Goal: Task Accomplishment & Management: Use online tool/utility

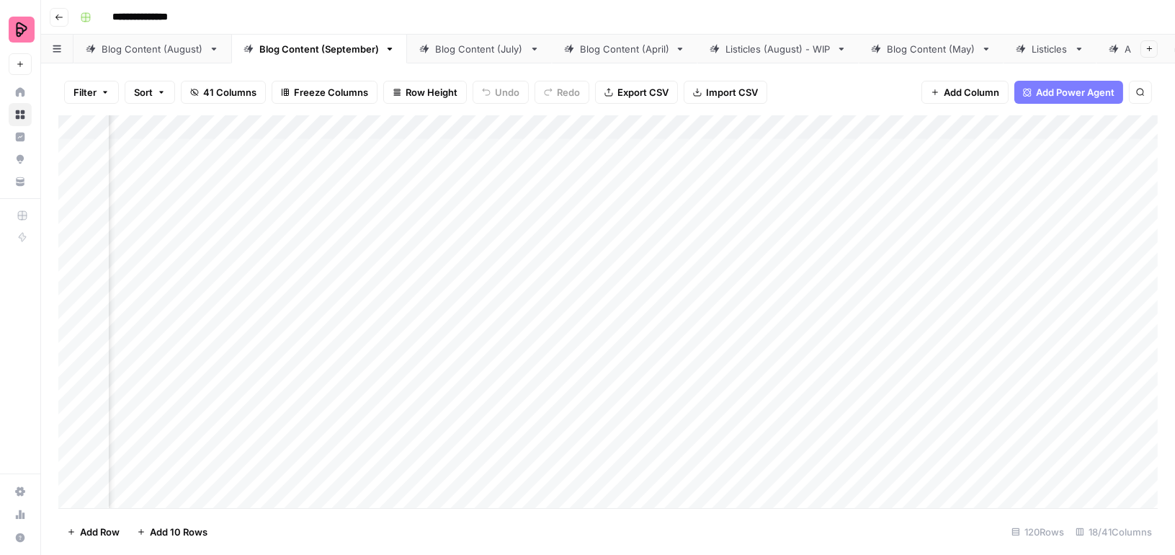
scroll to position [0, 245]
click at [814, 351] on div "Add Column" at bounding box center [607, 311] width 1099 height 393
click at [774, 379] on div "Add Column" at bounding box center [607, 311] width 1099 height 393
click at [761, 318] on div "Add Column" at bounding box center [607, 311] width 1099 height 393
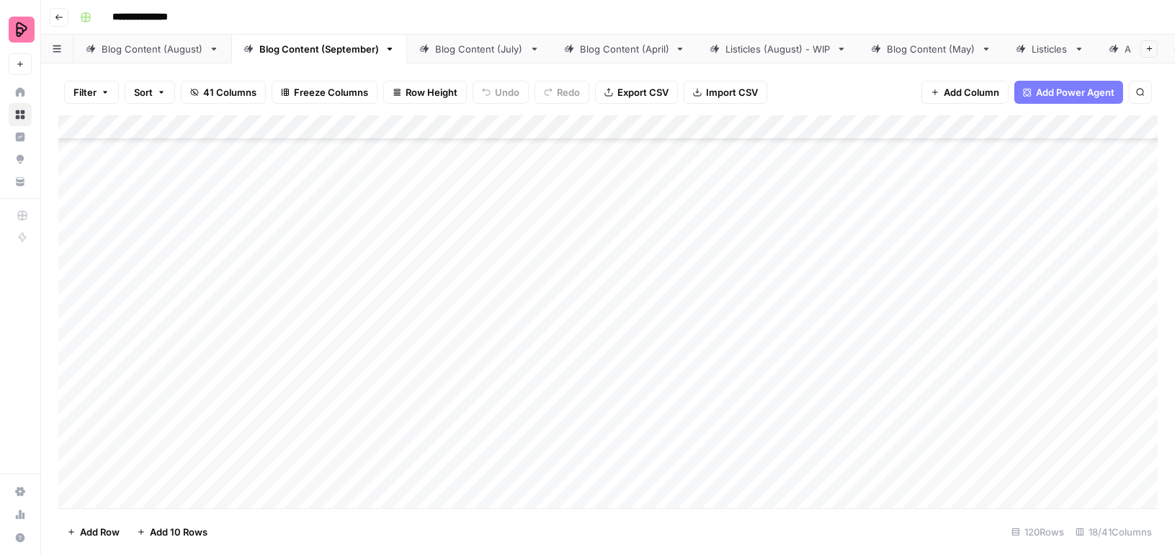
scroll to position [463, 0]
click at [325, 163] on div "Add Column" at bounding box center [607, 311] width 1099 height 393
drag, startPoint x: 291, startPoint y: 178, endPoint x: 253, endPoint y: 178, distance: 38.2
click at [253, 178] on textarea "**********" at bounding box center [368, 176] width 230 height 20
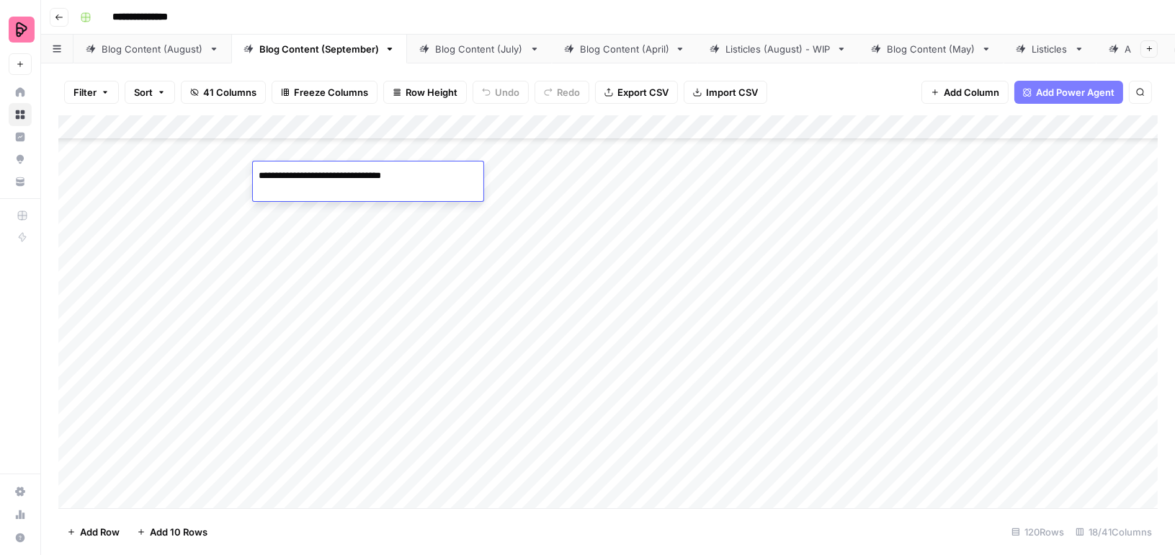
type textarea "**********"
click at [308, 213] on div "Add Column" at bounding box center [607, 311] width 1099 height 393
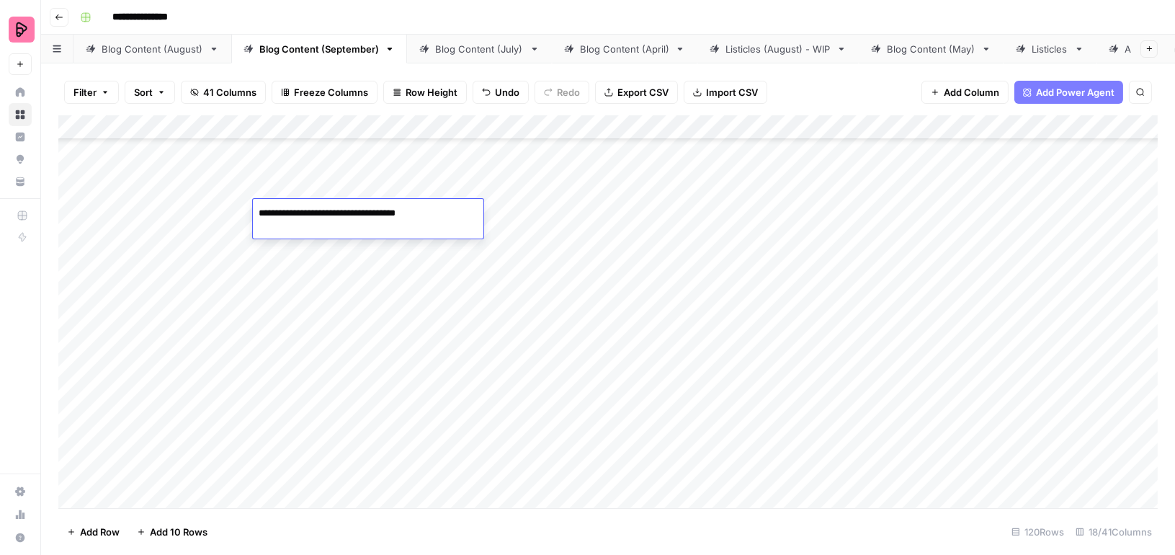
drag, startPoint x: 290, startPoint y: 213, endPoint x: 254, endPoint y: 213, distance: 35.3
click at [254, 213] on textarea "**********" at bounding box center [368, 213] width 230 height 20
type textarea "**********"
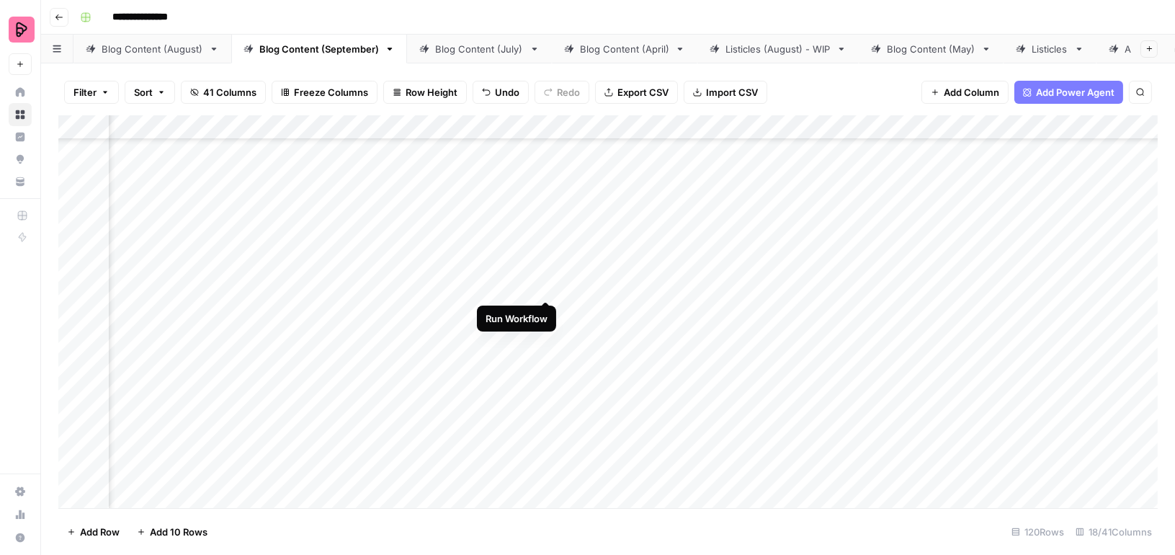
click at [547, 272] on div "Add Column" at bounding box center [607, 311] width 1099 height 393
click at [544, 313] on div "Add Column" at bounding box center [607, 311] width 1099 height 393
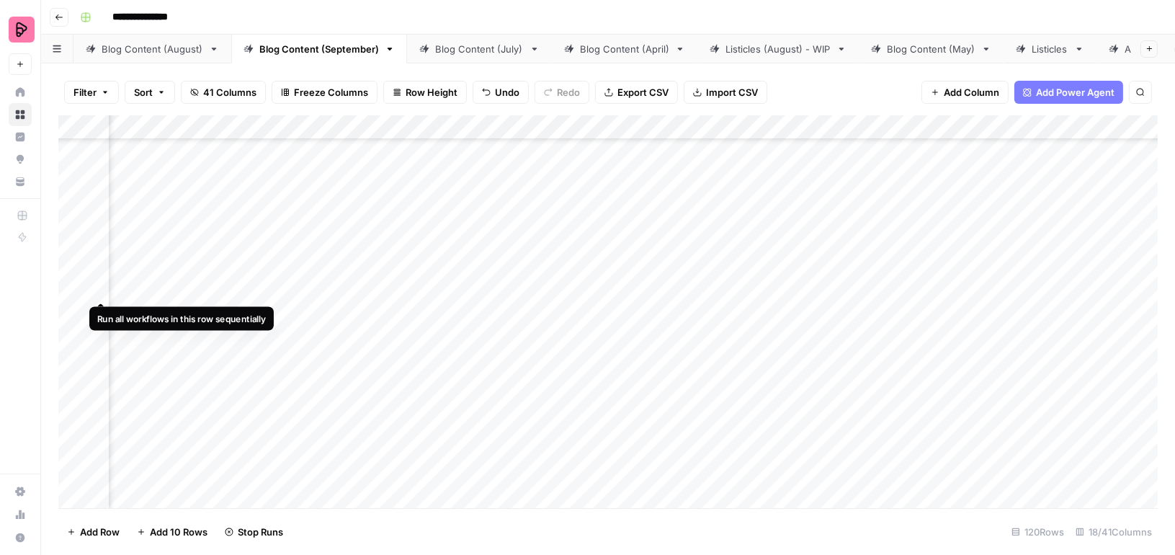
click at [94, 274] on div "Add Column" at bounding box center [607, 311] width 1099 height 393
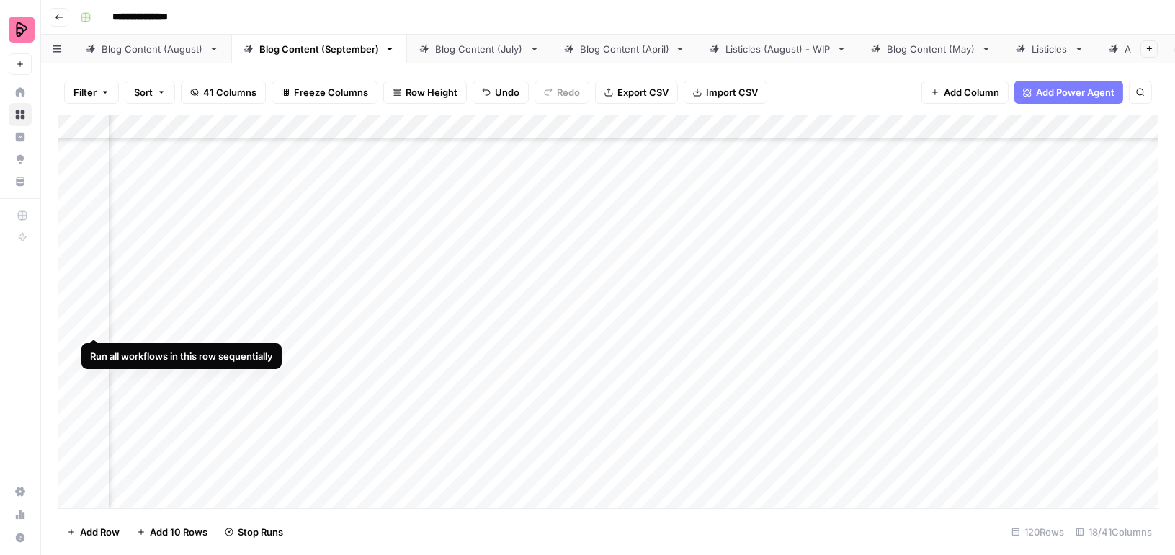
click at [94, 309] on div "Add Column" at bounding box center [607, 311] width 1099 height 393
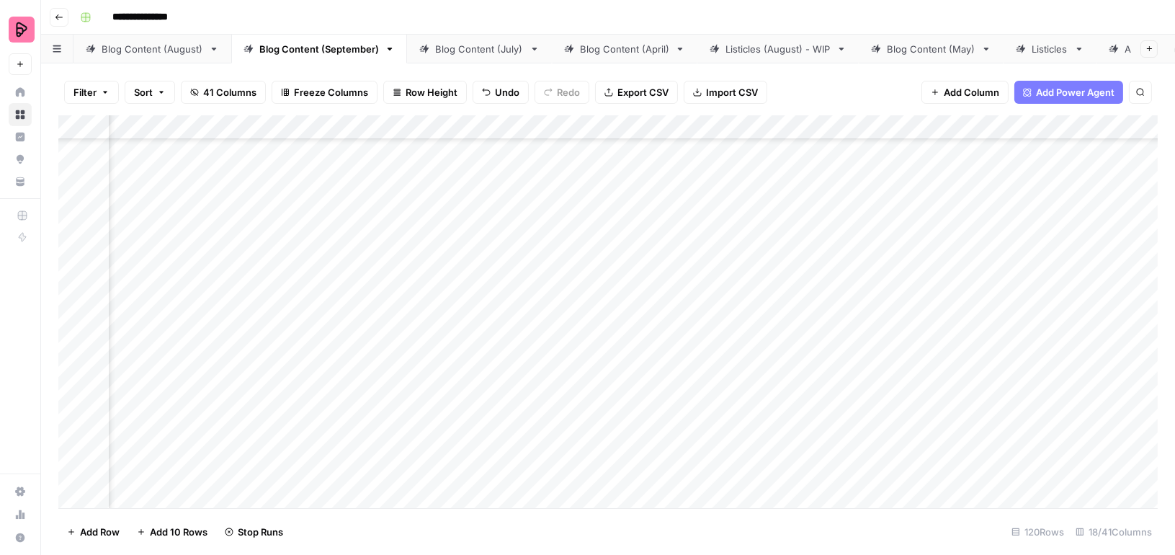
scroll to position [0, 114]
click at [167, 50] on div "Blog Content (August)" at bounding box center [153, 49] width 102 height 14
click at [491, 320] on div "Add Column" at bounding box center [607, 311] width 1099 height 393
click at [489, 358] on div "Add Column" at bounding box center [607, 311] width 1099 height 393
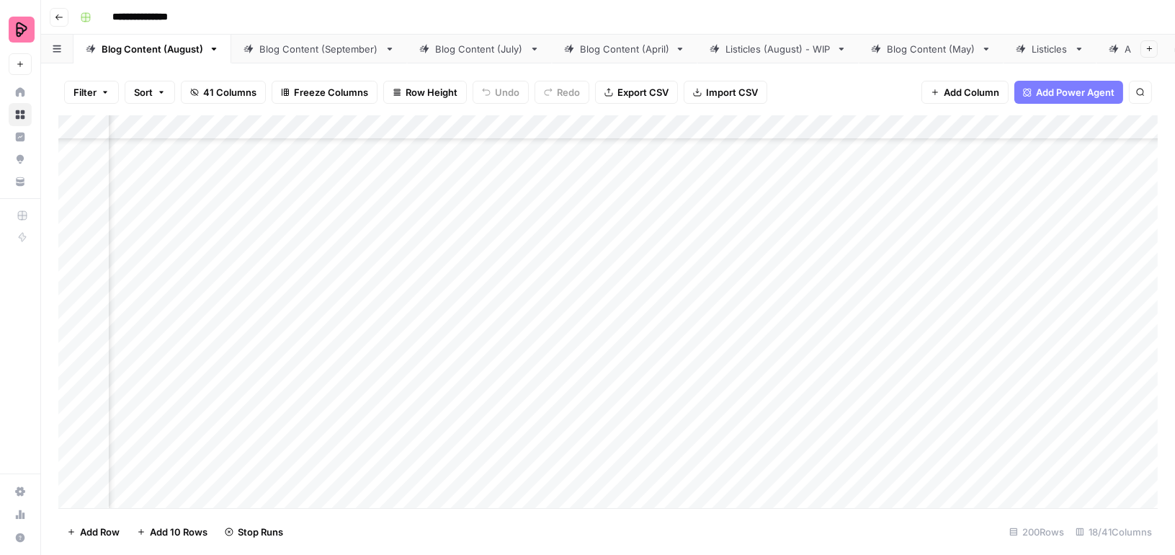
click at [96, 320] on div "Add Column" at bounding box center [607, 311] width 1099 height 393
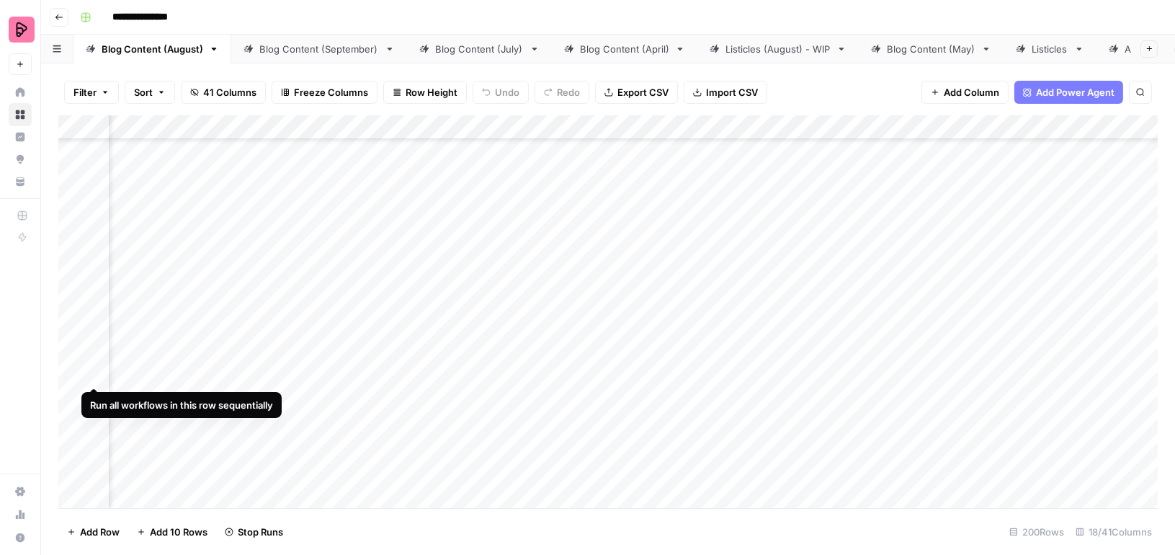
click at [94, 360] on div "Add Column" at bounding box center [607, 311] width 1099 height 393
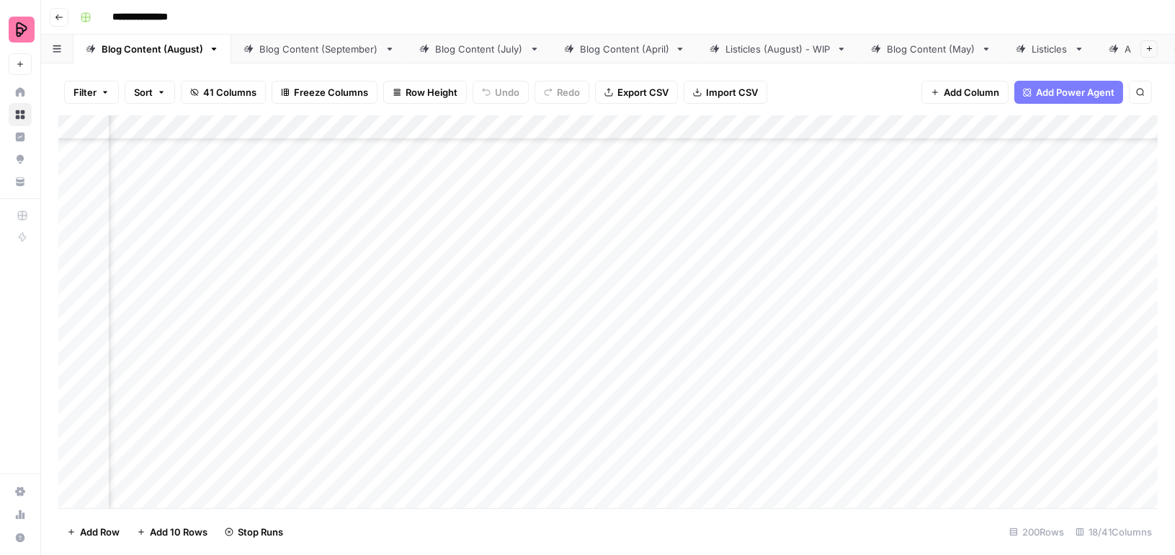
click at [854, 319] on div "Add Column" at bounding box center [607, 311] width 1099 height 393
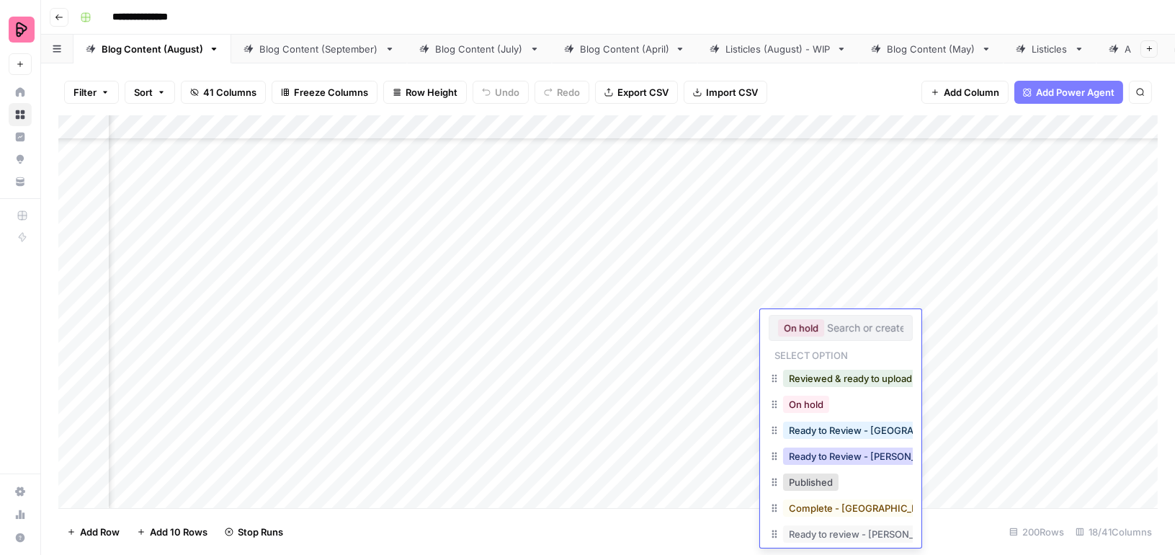
click at [867, 450] on button "Ready to Review - [PERSON_NAME]" at bounding box center [868, 455] width 170 height 17
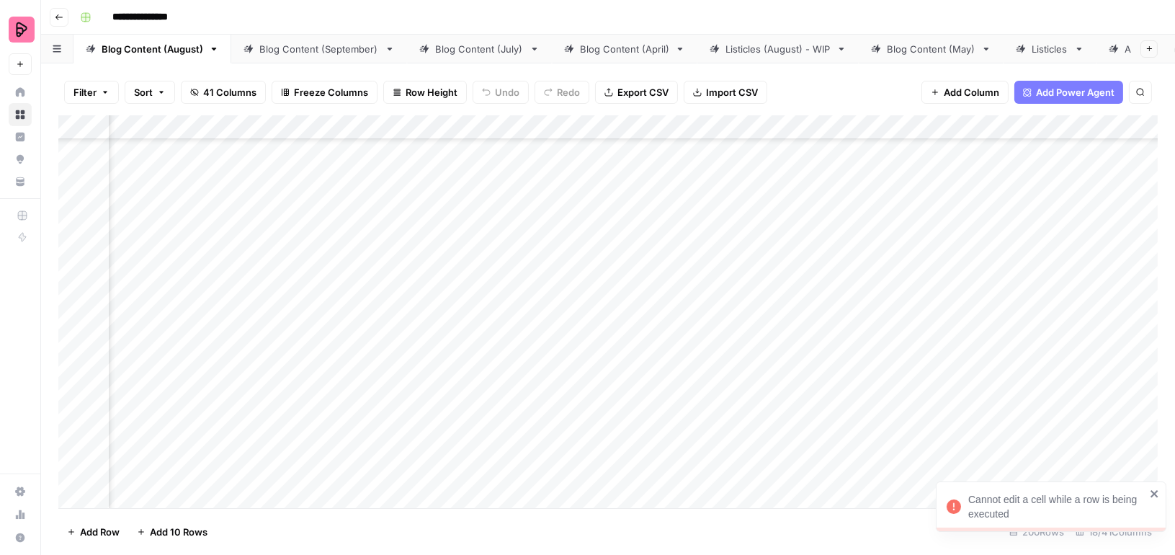
click at [865, 372] on div "Add Column" at bounding box center [607, 311] width 1099 height 393
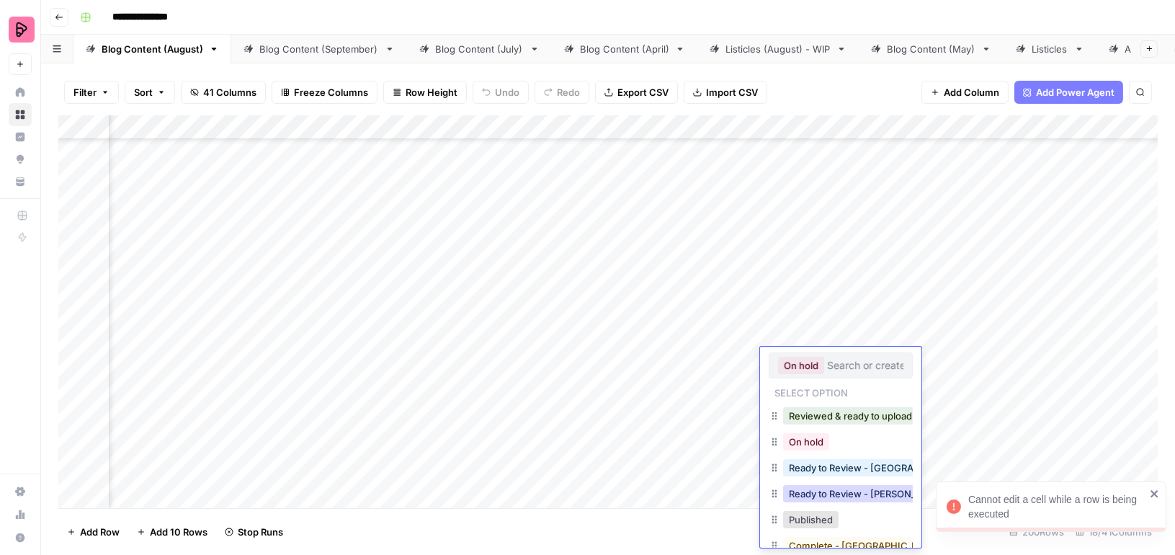
click at [874, 496] on button "Ready to Review - [PERSON_NAME]" at bounding box center [868, 493] width 170 height 17
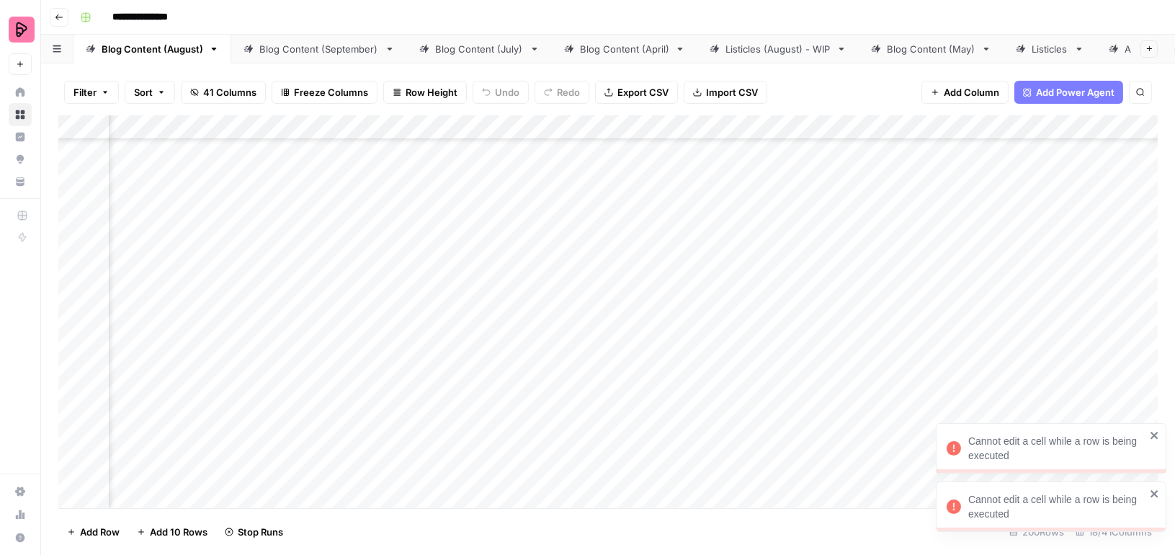
click at [1152, 495] on icon "close" at bounding box center [1155, 494] width 10 height 12
click at [1155, 435] on icon "close" at bounding box center [1153, 434] width 7 height 7
